Goal: Information Seeking & Learning: Learn about a topic

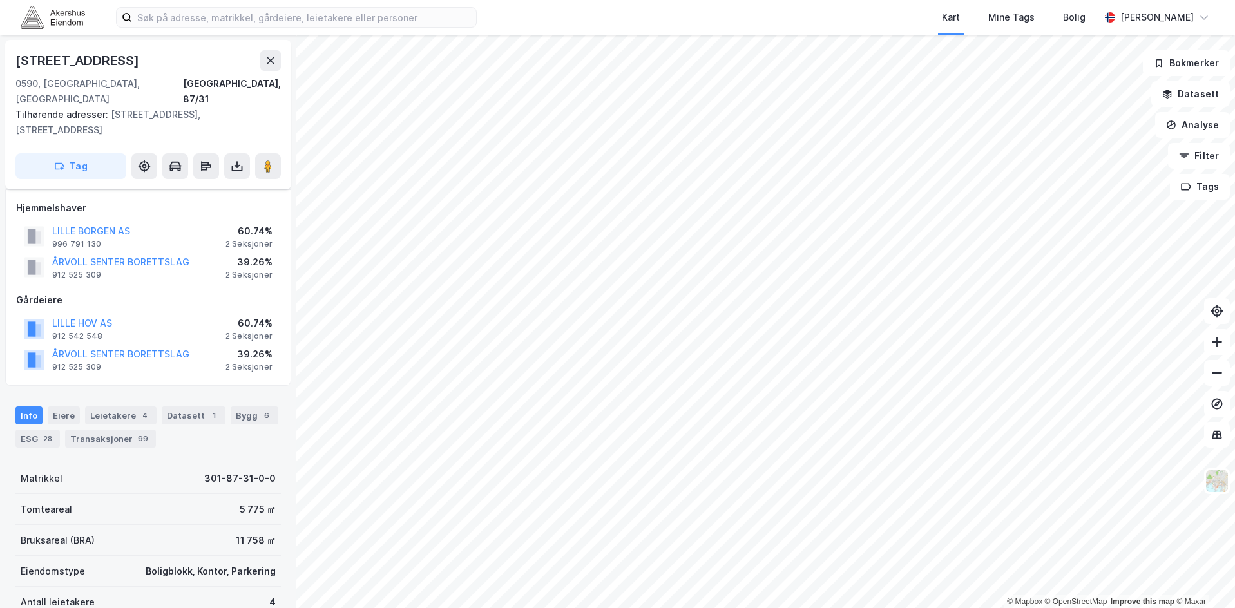
scroll to position [37, 0]
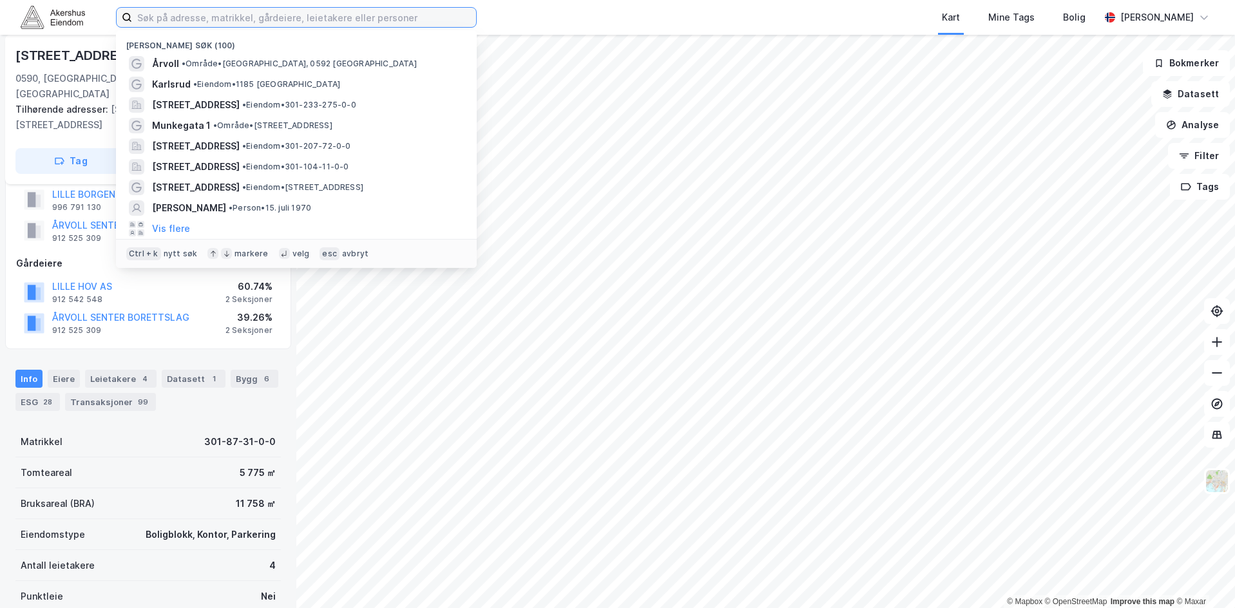
click at [319, 12] on input at bounding box center [304, 17] width 344 height 19
paste input "[DEMOGRAPHIC_DATA] 14"
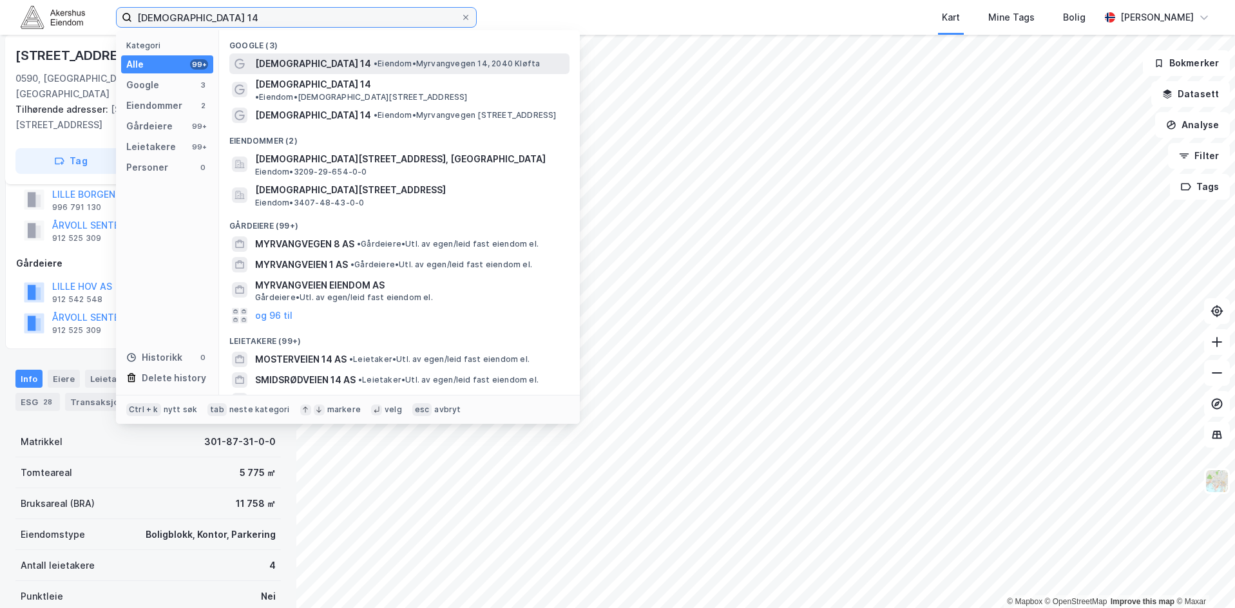
type input "[DEMOGRAPHIC_DATA] 14"
click at [269, 60] on span "[DEMOGRAPHIC_DATA] 14" at bounding box center [313, 63] width 116 height 15
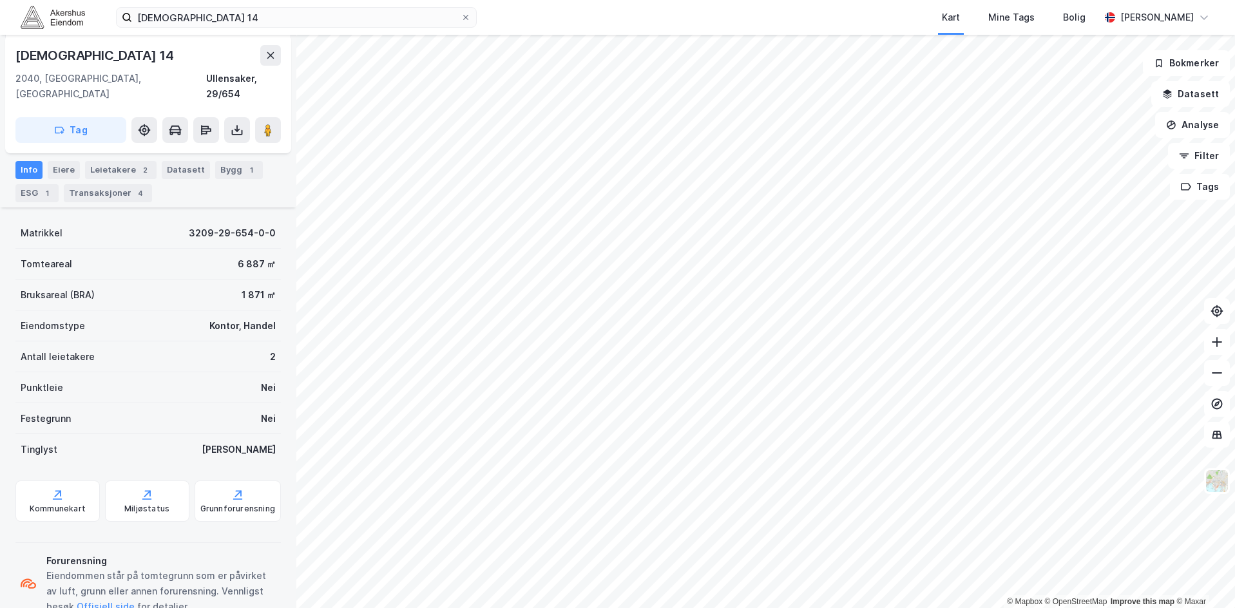
scroll to position [176, 0]
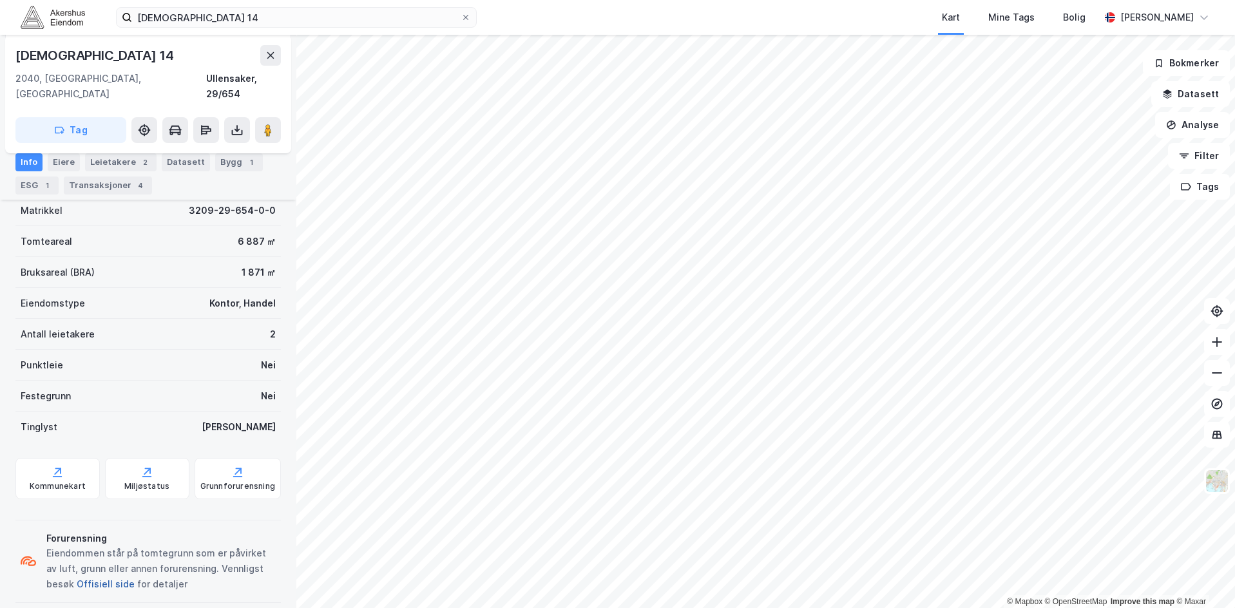
click at [0, 0] on button "Offisiell side" at bounding box center [0, 0] width 0 height 0
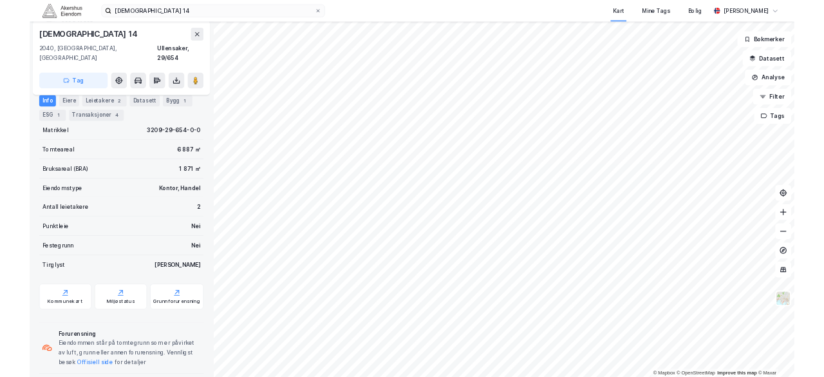
scroll to position [0, 0]
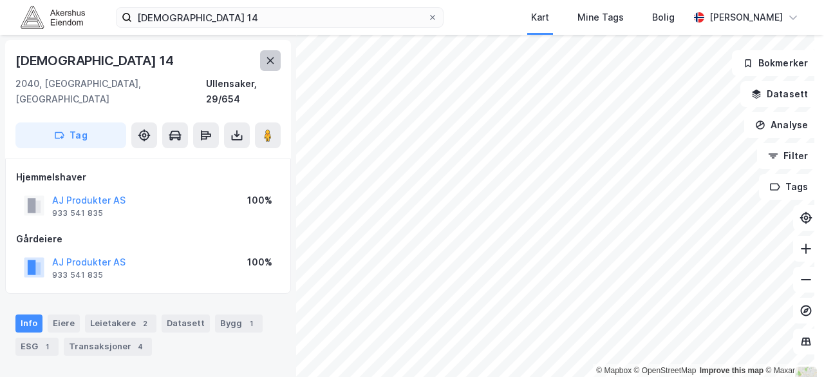
click at [271, 56] on icon at bounding box center [270, 60] width 10 height 10
